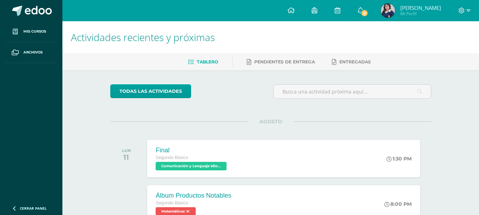
scroll to position [188, 0]
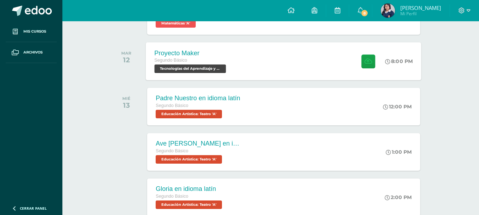
click at [321, 75] on div "Proyecto Maker Segundo Básico Tecnologías del Aprendizaje y la Comunicación 'A'…" at bounding box center [284, 61] width 276 height 38
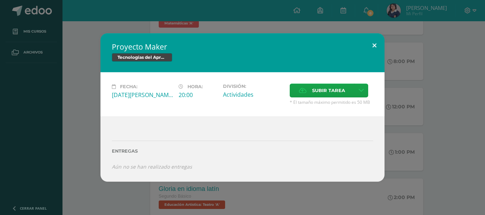
click at [371, 50] on button at bounding box center [374, 45] width 20 height 24
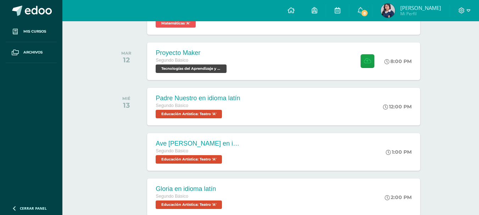
scroll to position [377, 0]
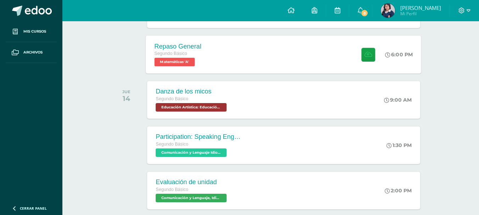
click at [382, 61] on div at bounding box center [366, 54] width 35 height 38
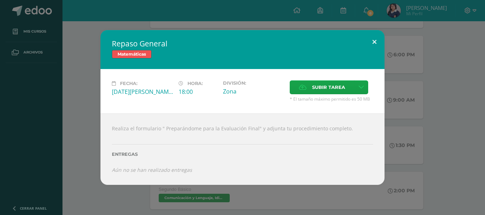
click at [379, 46] on button at bounding box center [374, 42] width 20 height 24
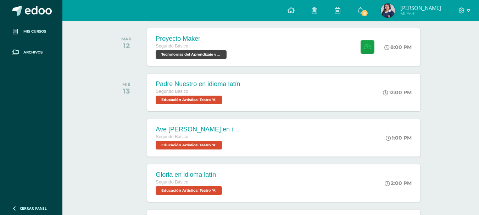
scroll to position [14, 0]
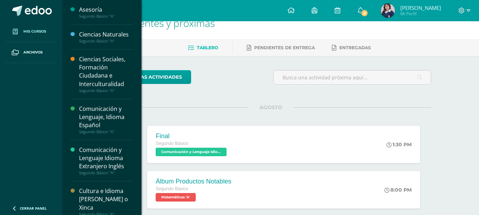
click at [27, 25] on link "Mis cursos" at bounding box center [31, 31] width 51 height 21
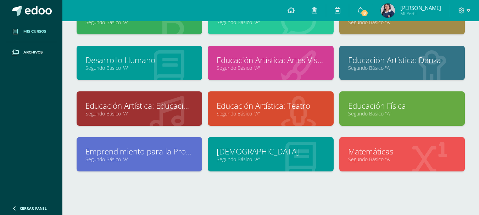
scroll to position [126, 0]
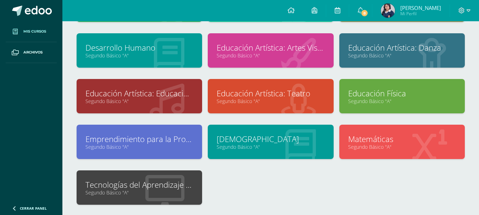
click at [145, 197] on div at bounding box center [165, 189] width 75 height 48
click at [148, 187] on link "Tecnologías del Aprendizaje y la Comunicación" at bounding box center [139, 185] width 108 height 11
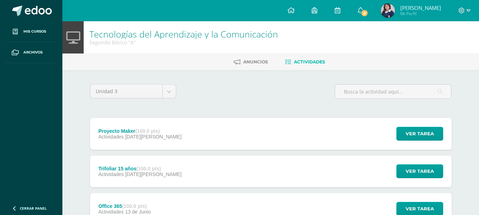
click at [142, 174] on span "[DATE][PERSON_NAME]" at bounding box center [153, 175] width 56 height 6
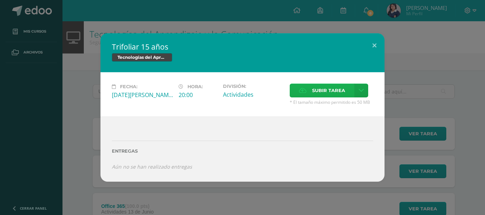
click at [299, 96] on label "Subir tarea" at bounding box center [321, 91] width 65 height 14
click at [0, 0] on input "Subir tarea" at bounding box center [0, 0] width 0 height 0
click at [359, 88] on icon at bounding box center [360, 91] width 5 height 6
click at [346, 103] on link "Subir enlace" at bounding box center [335, 105] width 71 height 11
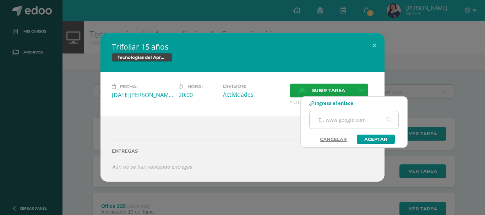
click at [335, 119] on input "text" at bounding box center [353, 119] width 89 height 17
paste input "https://www.canva.com/design/DAGvzij-JdQ/CekJriYUNFXTqbLfIfSXFg/edit?utm_conten…"
type input "https://www.canva.com/design/DAGvzij-JdQ/CekJriYUNFXTqbLfIfSXFg/edit?utm_conten…"
click at [380, 144] on link "Aceptar" at bounding box center [376, 139] width 38 height 9
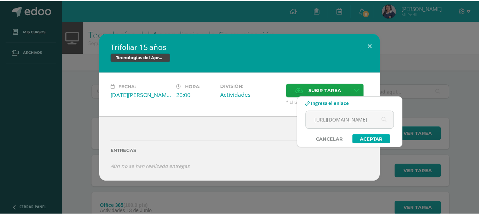
scroll to position [0, 0]
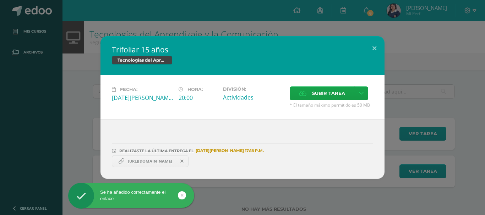
click at [170, 159] on span "https://www.canva.com/design/DAGvzij-JdQ/CekJriYUNFXTqbLfIfSXFg/edit?utm_conten…" at bounding box center [149, 162] width 51 height 6
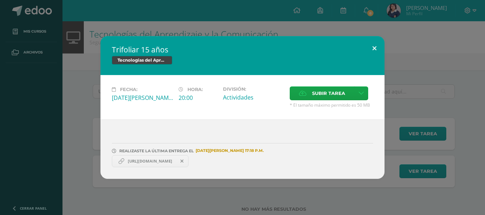
click at [372, 44] on button at bounding box center [374, 48] width 20 height 24
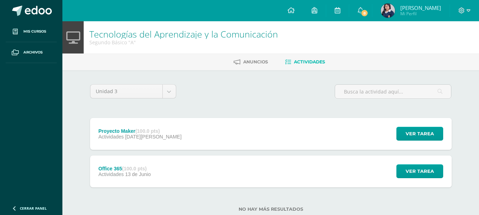
click at [299, 137] on div "Proyecto Maker (100.0 pts) Actividades 12 de Agosto Ver tarea Proyecto Maker Te…" at bounding box center [271, 134] width 362 height 32
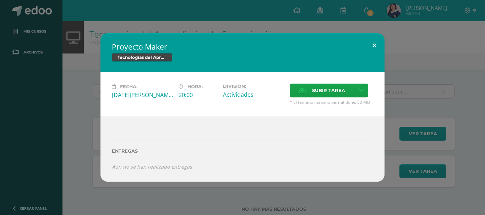
click at [375, 44] on button at bounding box center [374, 45] width 20 height 24
